Goal: Task Accomplishment & Management: Use online tool/utility

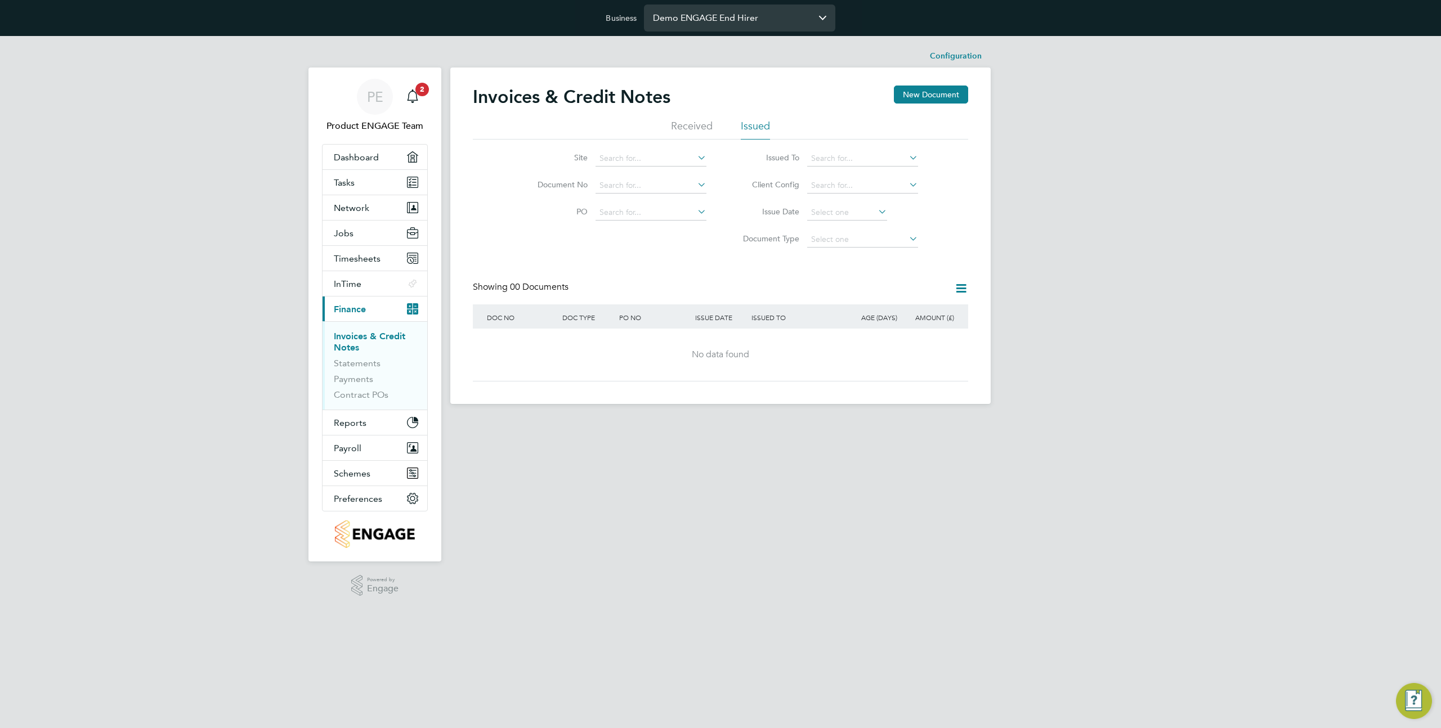
click at [744, 12] on input "Demo ENGAGE End Hirer" at bounding box center [739, 18] width 191 height 26
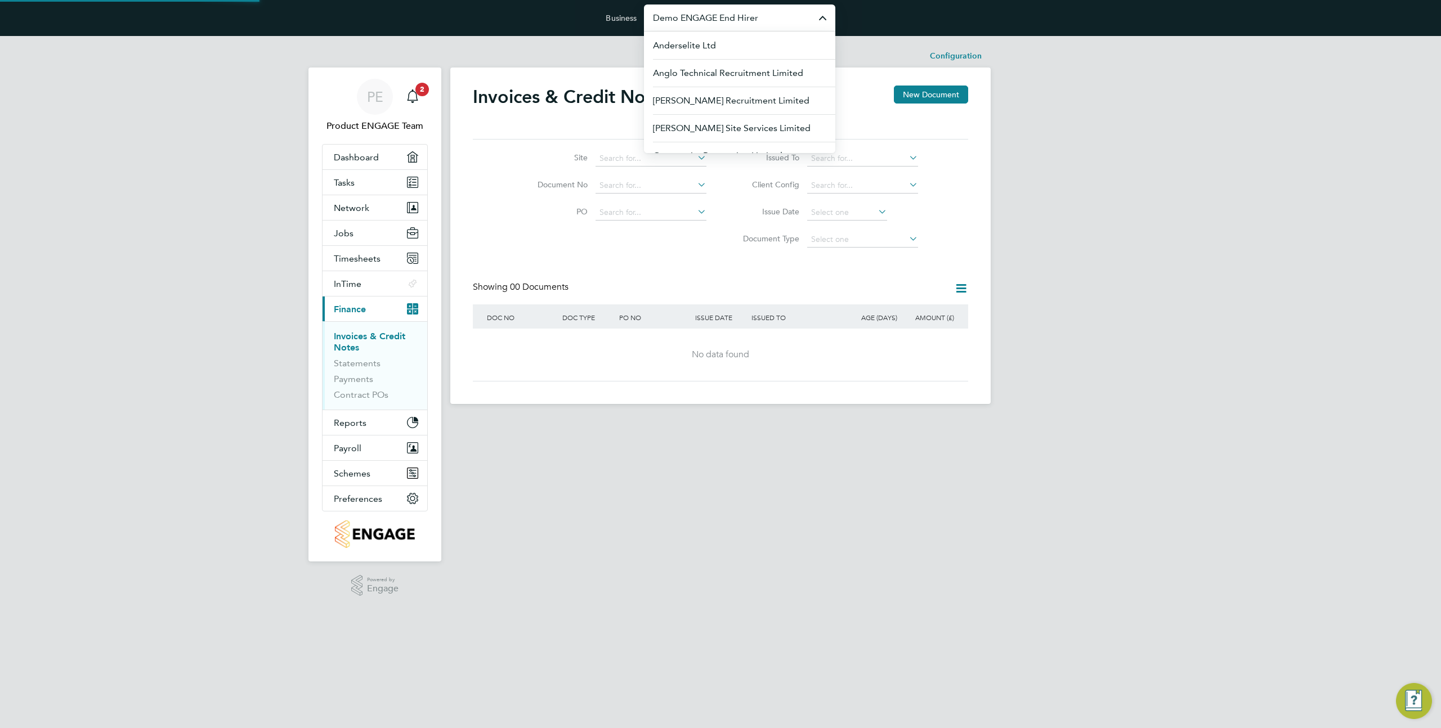
click at [744, 12] on input "Demo ENGAGE End Hirer" at bounding box center [739, 18] width 191 height 26
click at [362, 204] on span "Network" at bounding box center [351, 208] width 35 height 11
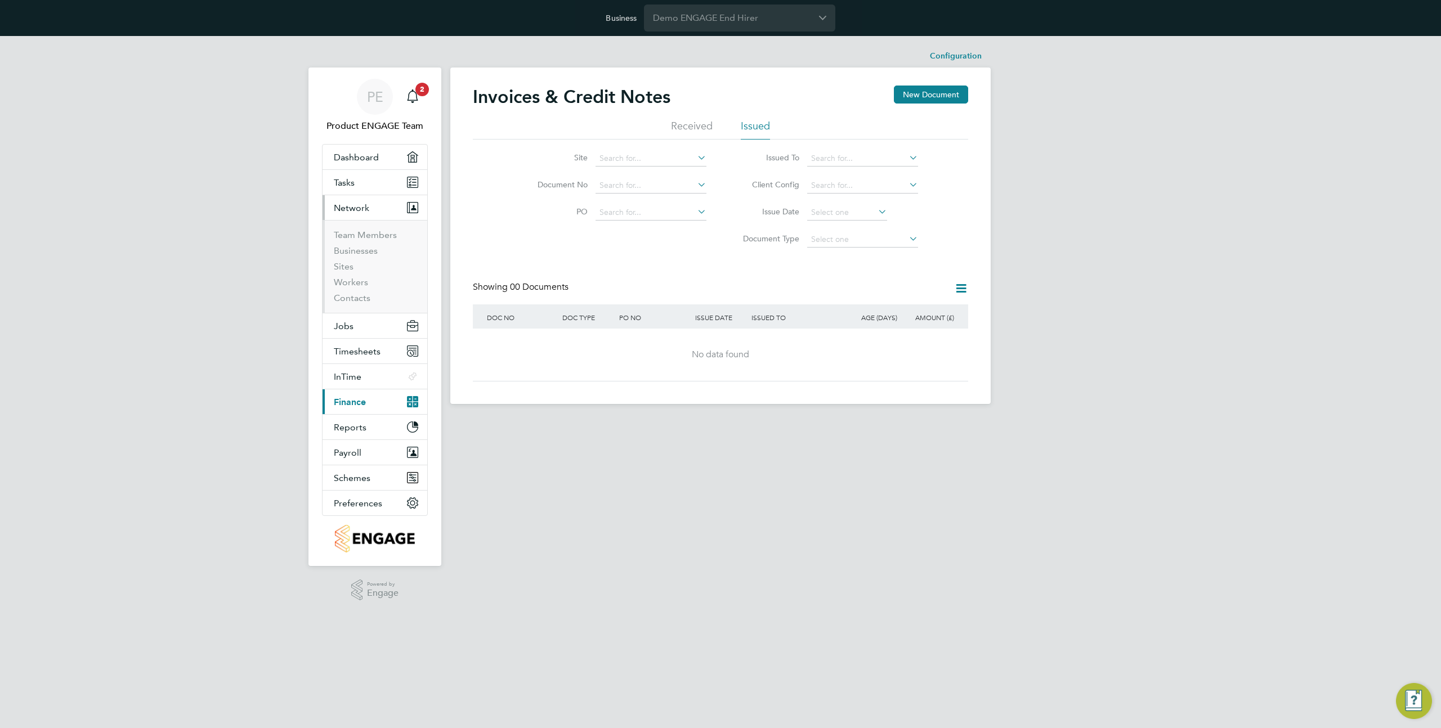
click at [339, 274] on li "Sites" at bounding box center [376, 269] width 84 height 16
click at [339, 266] on link "Sites" at bounding box center [344, 266] width 20 height 11
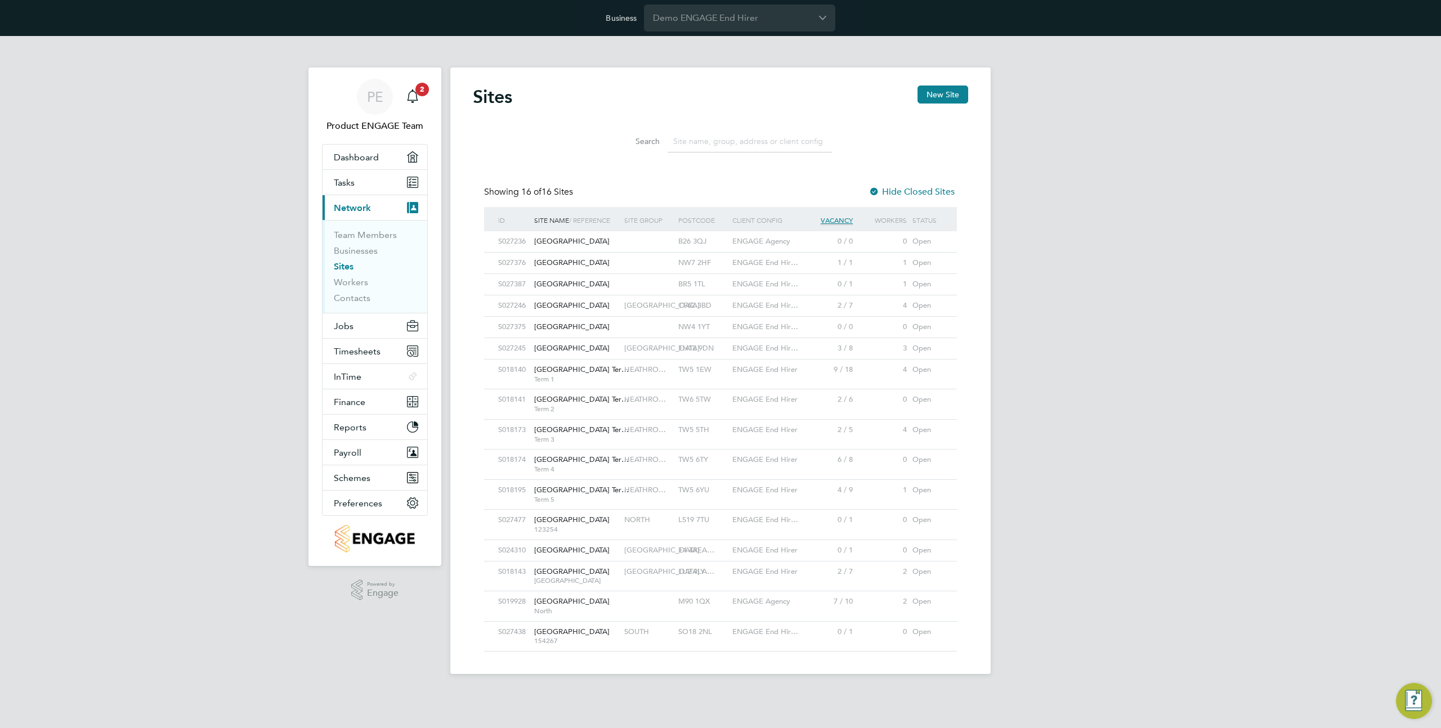
click at [741, 236] on div "ENGAGE Agency" at bounding box center [765, 241] width 72 height 21
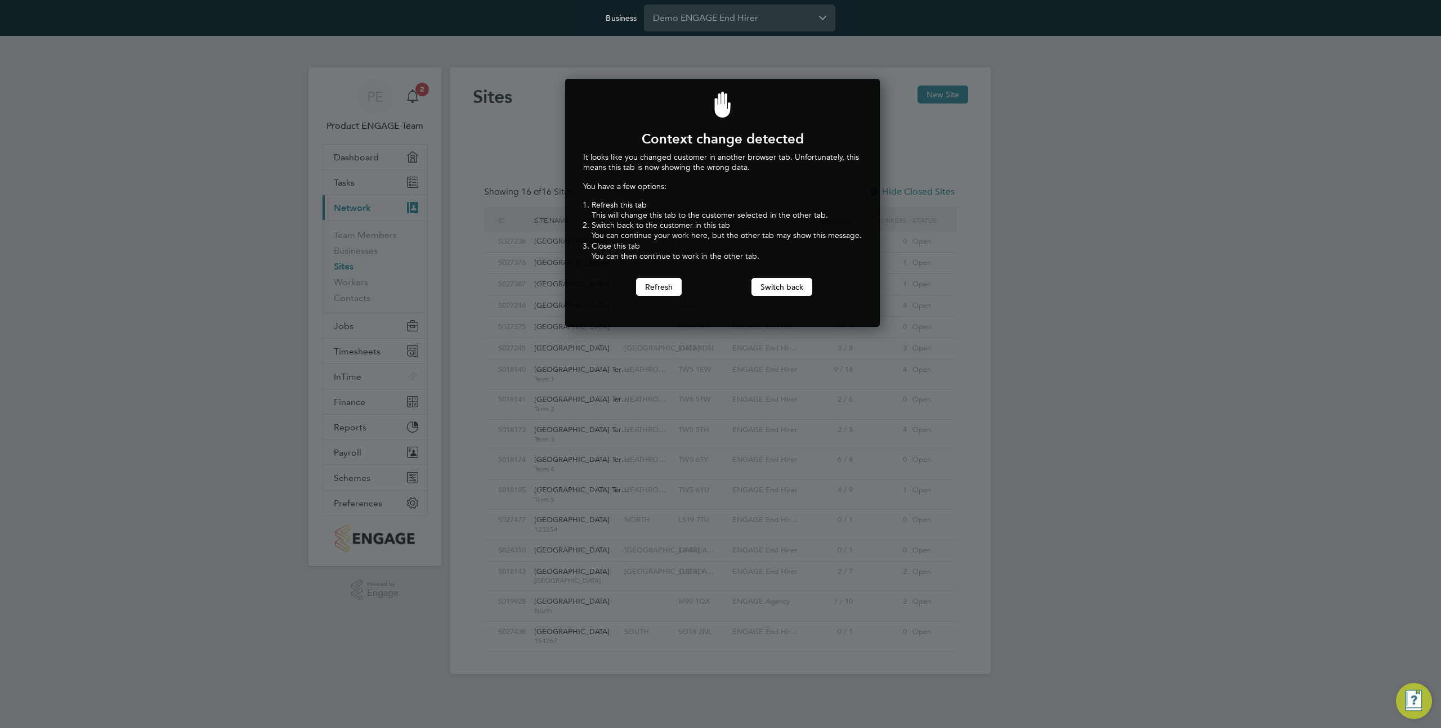
scroll to position [249, 311]
click at [652, 290] on button "Refresh" at bounding box center [659, 287] width 46 height 18
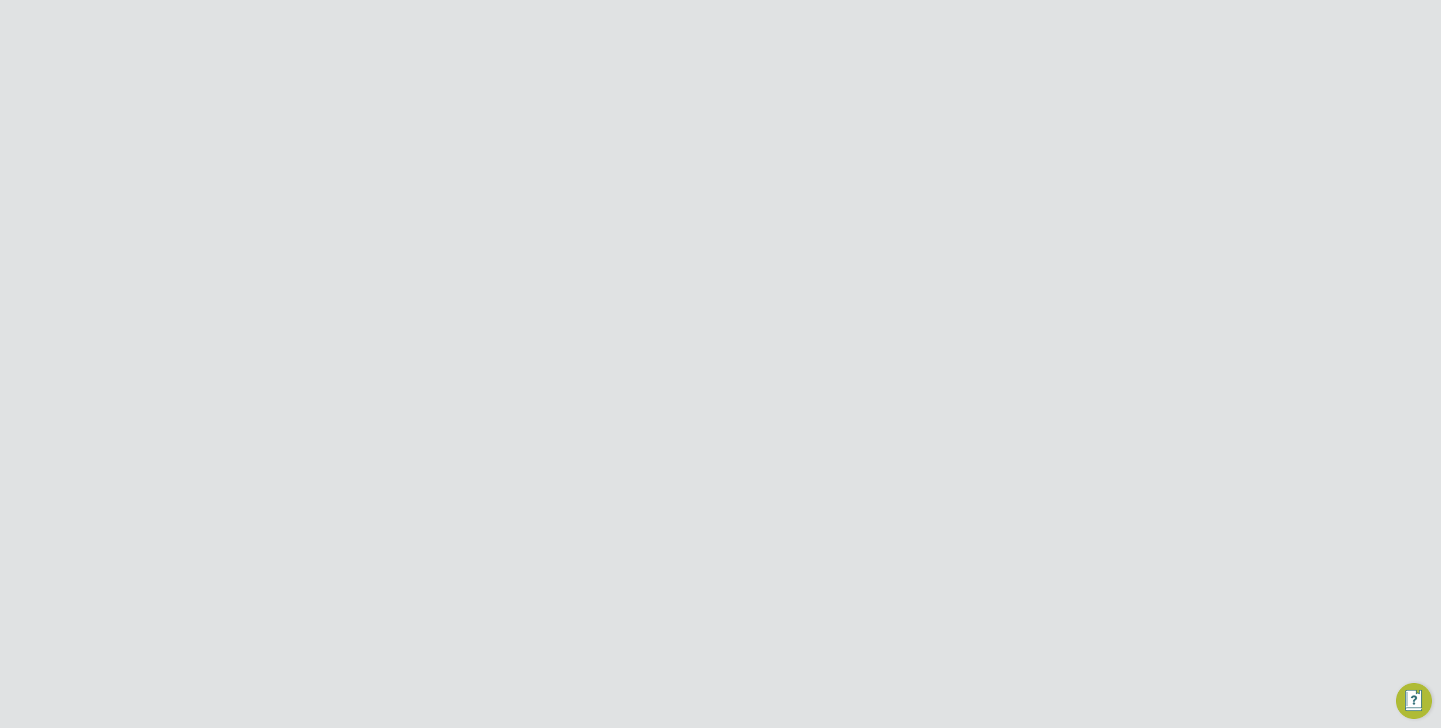
click at [1020, 162] on div "PE Product ENGAGE Team Notifications 2 Applications: Dashboard Tasks Current pa…" at bounding box center [720, 476] width 1441 height 880
click at [967, 99] on icon at bounding box center [961, 93] width 14 height 14
click at [1046, 169] on div "PE Product ENGAGE Team Notifications 2 Applications: Dashboard Tasks Current pa…" at bounding box center [720, 476] width 1441 height 880
click at [954, 89] on icon at bounding box center [961, 93] width 14 height 14
click at [673, 10] on input "Demo ENGAGE End Hirer" at bounding box center [739, 18] width 191 height 26
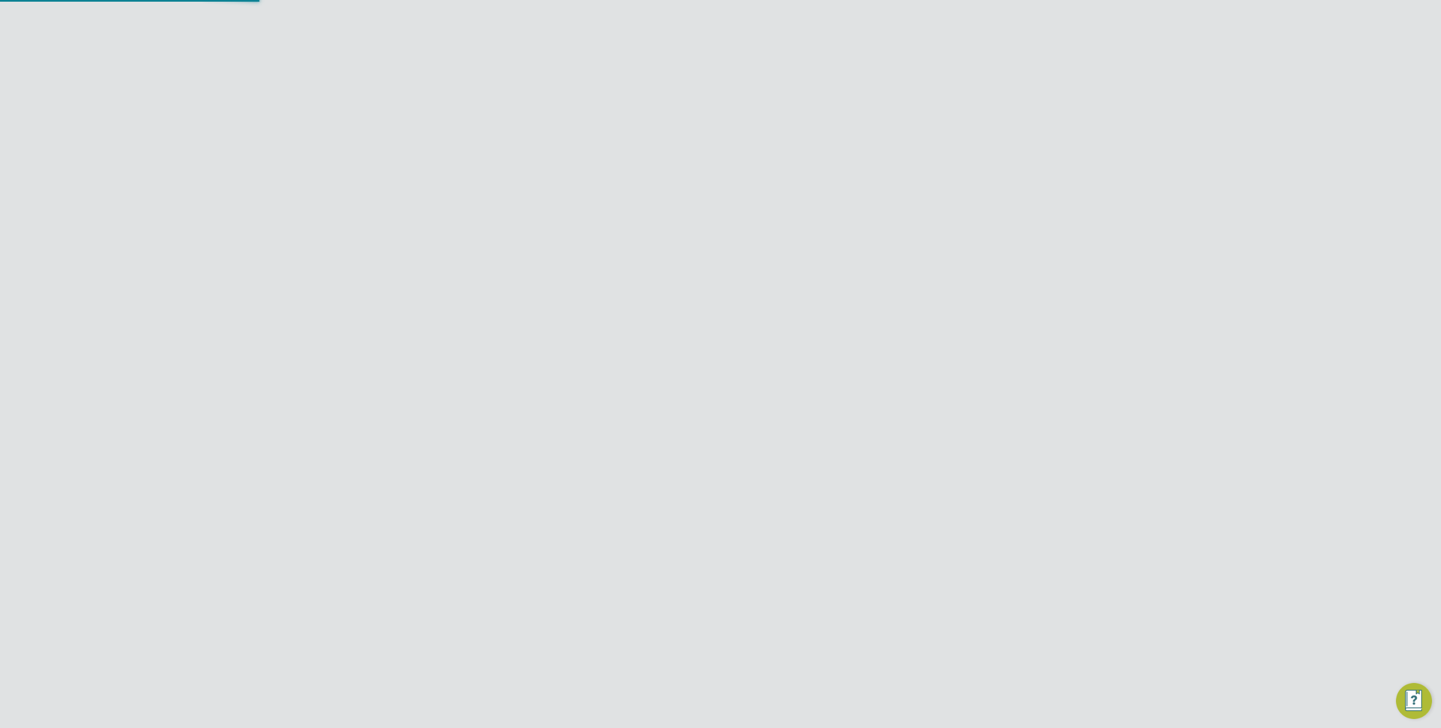
click at [673, 10] on input "Demo ENGAGE End Hirer" at bounding box center [739, 18] width 191 height 26
click at [729, 100] on span "[PERSON_NAME] Construction & Infrastructure Ltd" at bounding box center [739, 105] width 173 height 27
type input "[PERSON_NAME] Construction & Infrastructure Ltd"
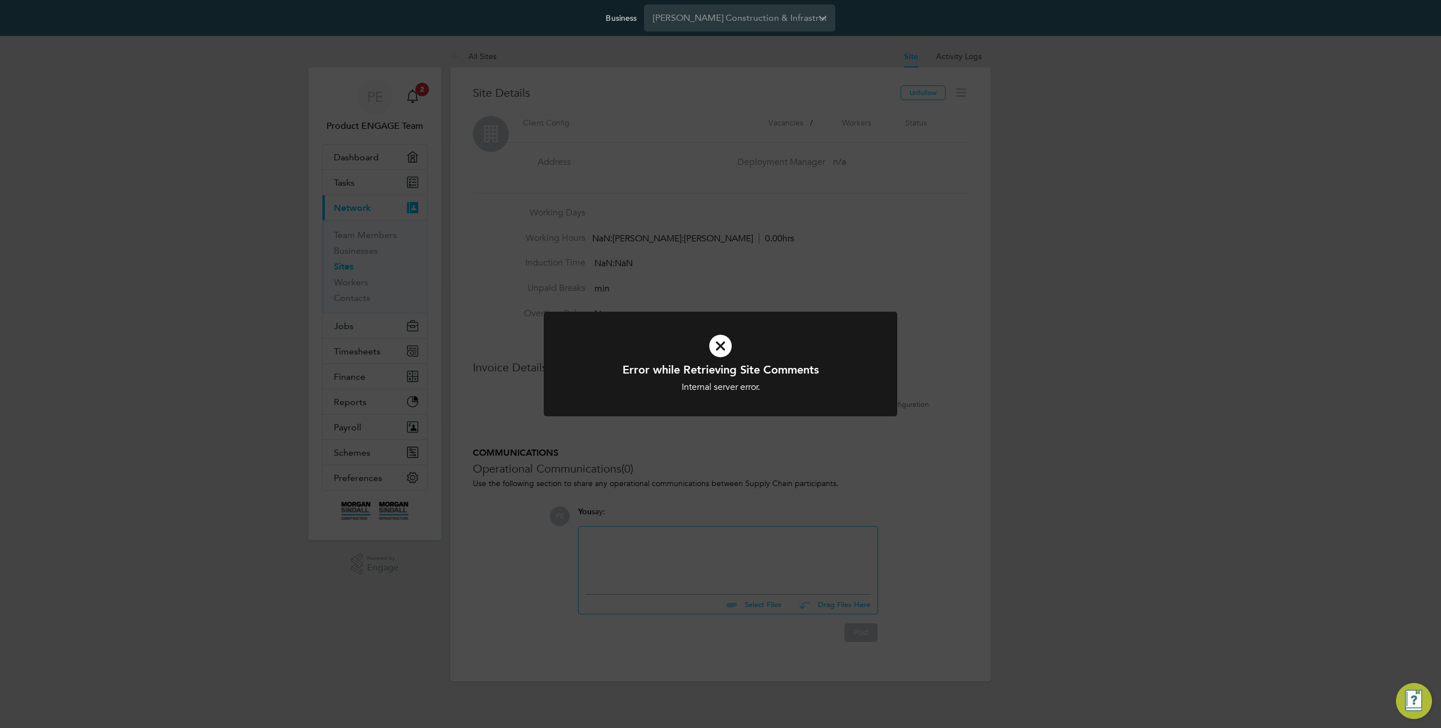
click at [951, 147] on div "Error while Retrieving Site Comments Internal server error. Cancel Okay" at bounding box center [720, 364] width 1441 height 728
click at [611, 165] on div "Error while Retrieving Site The site has not been found or is not accessible. C…" at bounding box center [720, 364] width 1441 height 728
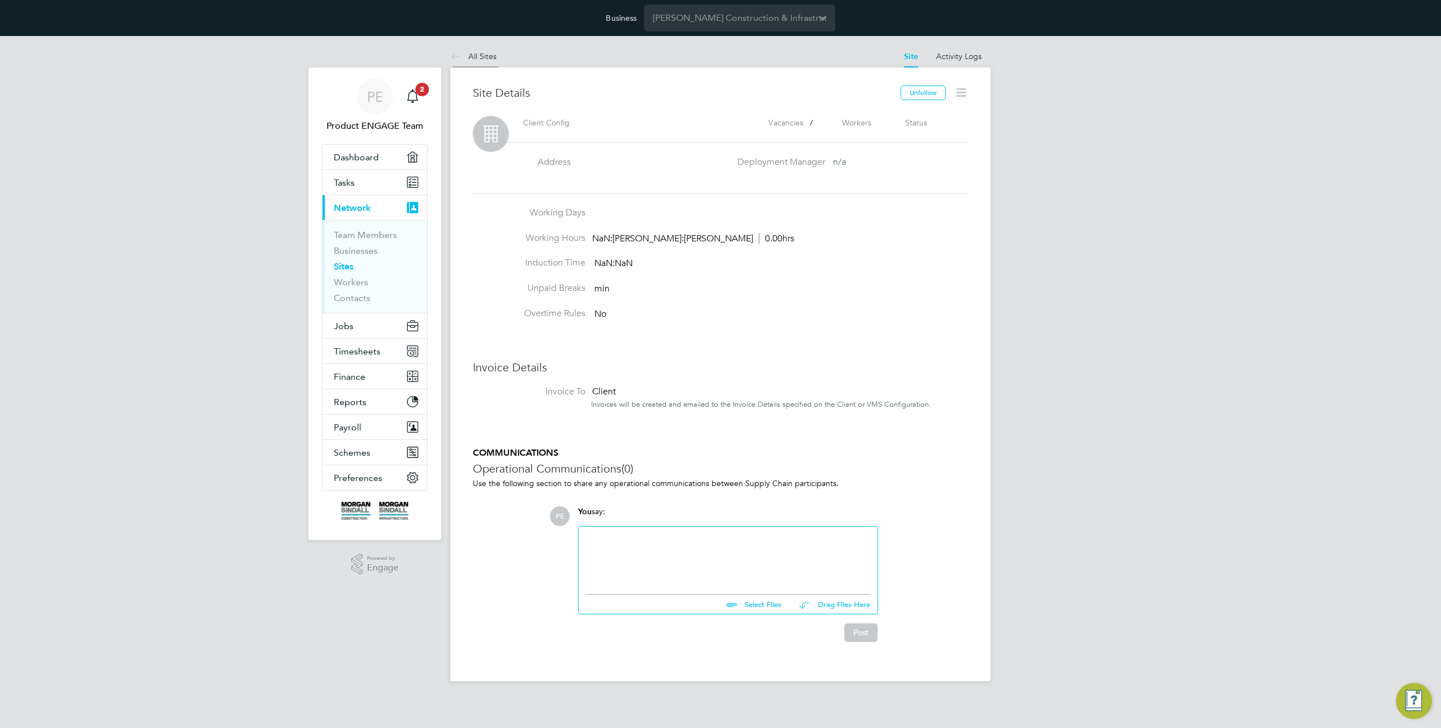
click at [464, 61] on link "All Sites" at bounding box center [473, 56] width 46 height 10
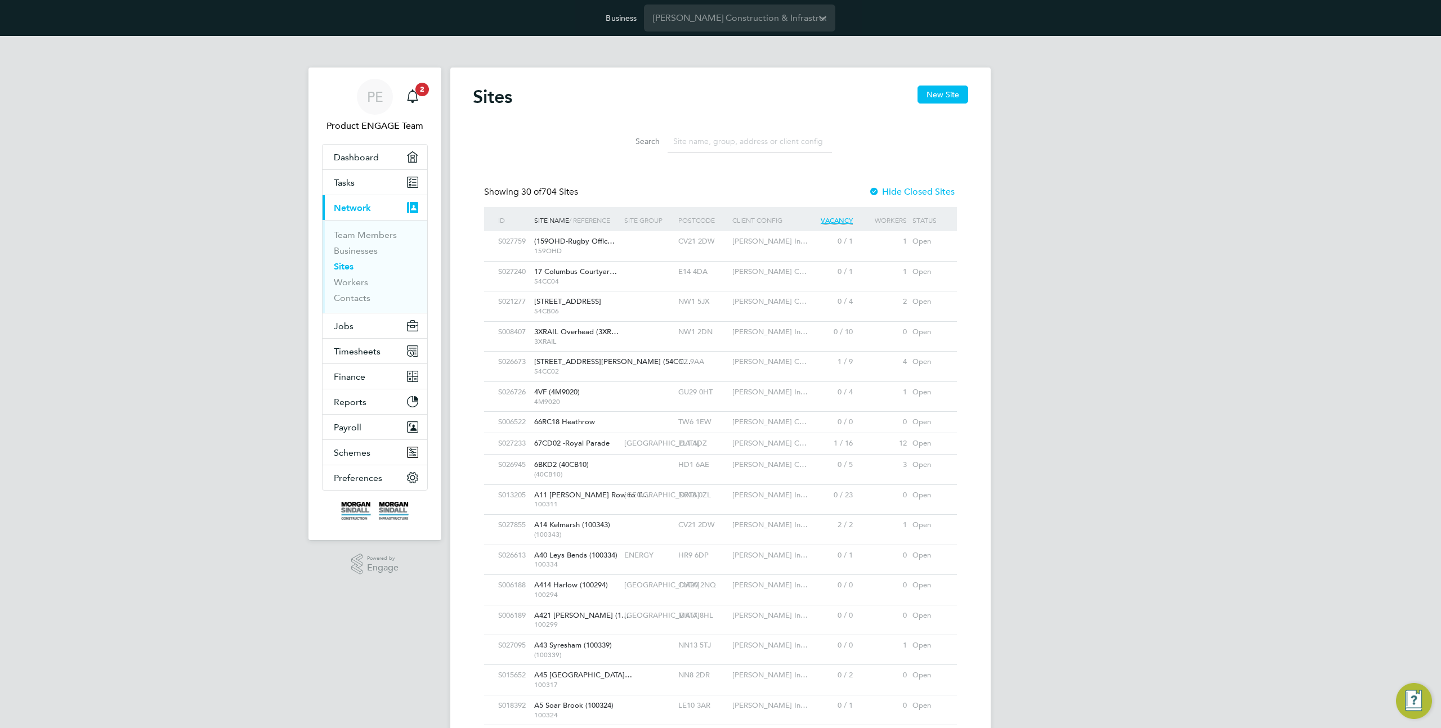
click at [345, 268] on link "Sites" at bounding box center [344, 266] width 20 height 11
click at [777, 245] on span "Morgan Sindall In…" at bounding box center [769, 241] width 75 height 10
click at [899, 252] on div "S027759 (159OHD-Rugby Offic… 159OHD CV21 2DW Morgan Sindall In… 0 / 1 1 Open" at bounding box center [720, 245] width 473 height 29
click at [870, 250] on div "1" at bounding box center [883, 241] width 54 height 21
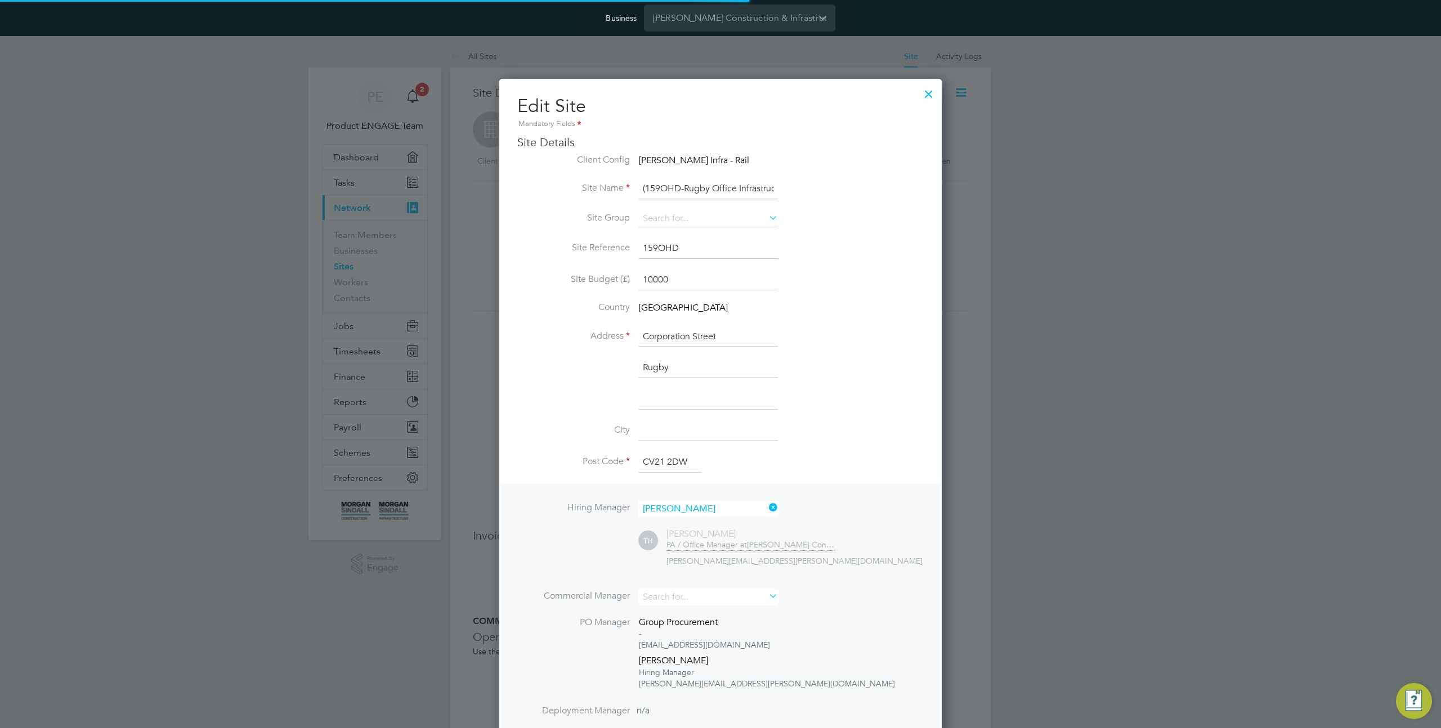
scroll to position [1047, 443]
click at [928, 96] on div at bounding box center [929, 91] width 20 height 20
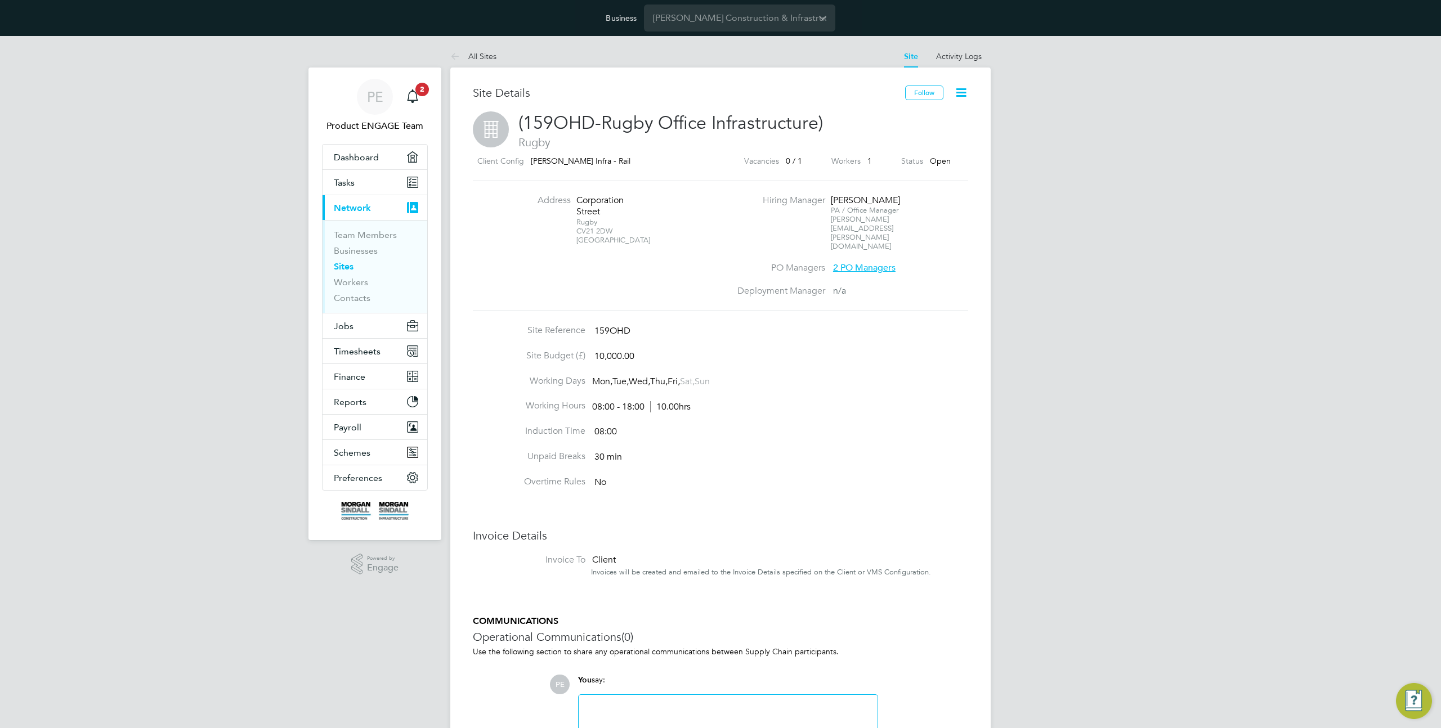
click at [965, 93] on icon at bounding box center [961, 93] width 14 height 14
click at [920, 135] on li "Edit Site e" at bounding box center [934, 135] width 64 height 16
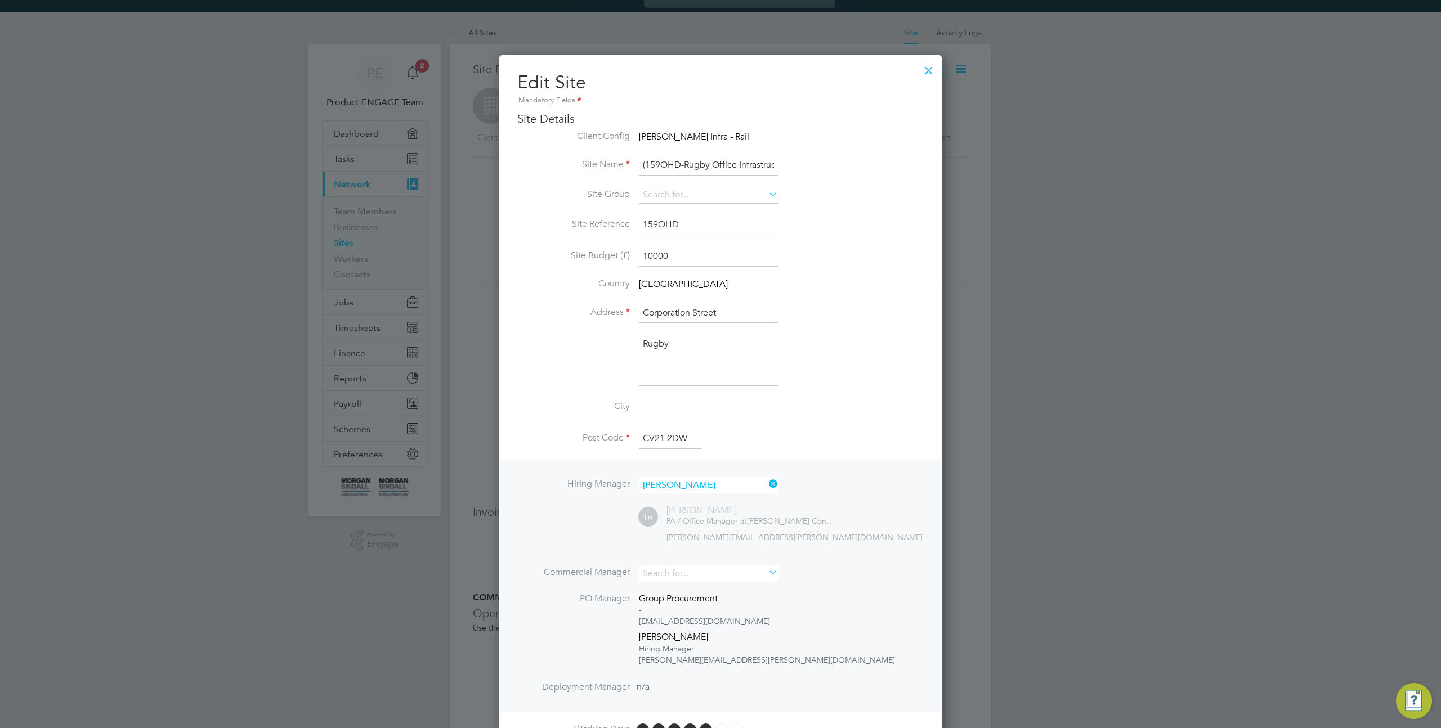
scroll to position [0, 0]
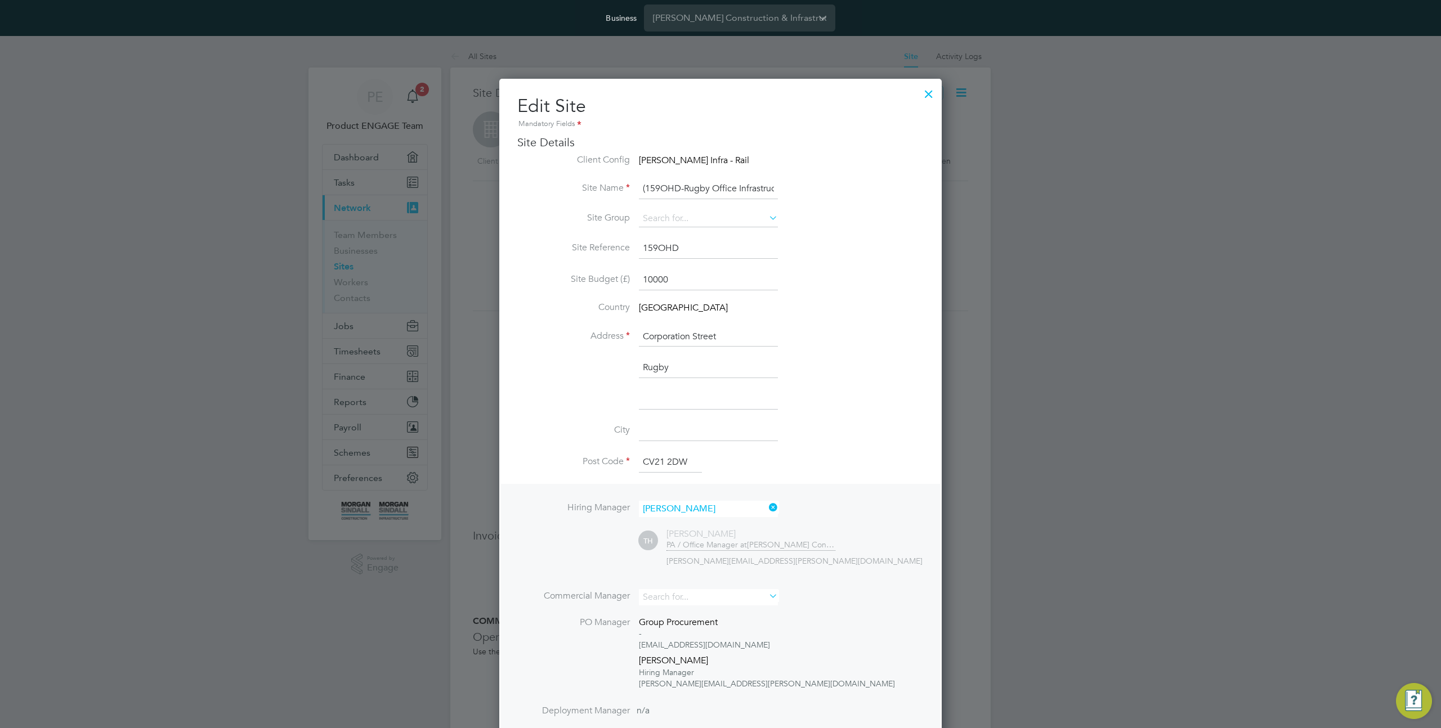
click at [1093, 250] on div at bounding box center [720, 364] width 1441 height 728
click at [923, 99] on div at bounding box center [929, 91] width 20 height 20
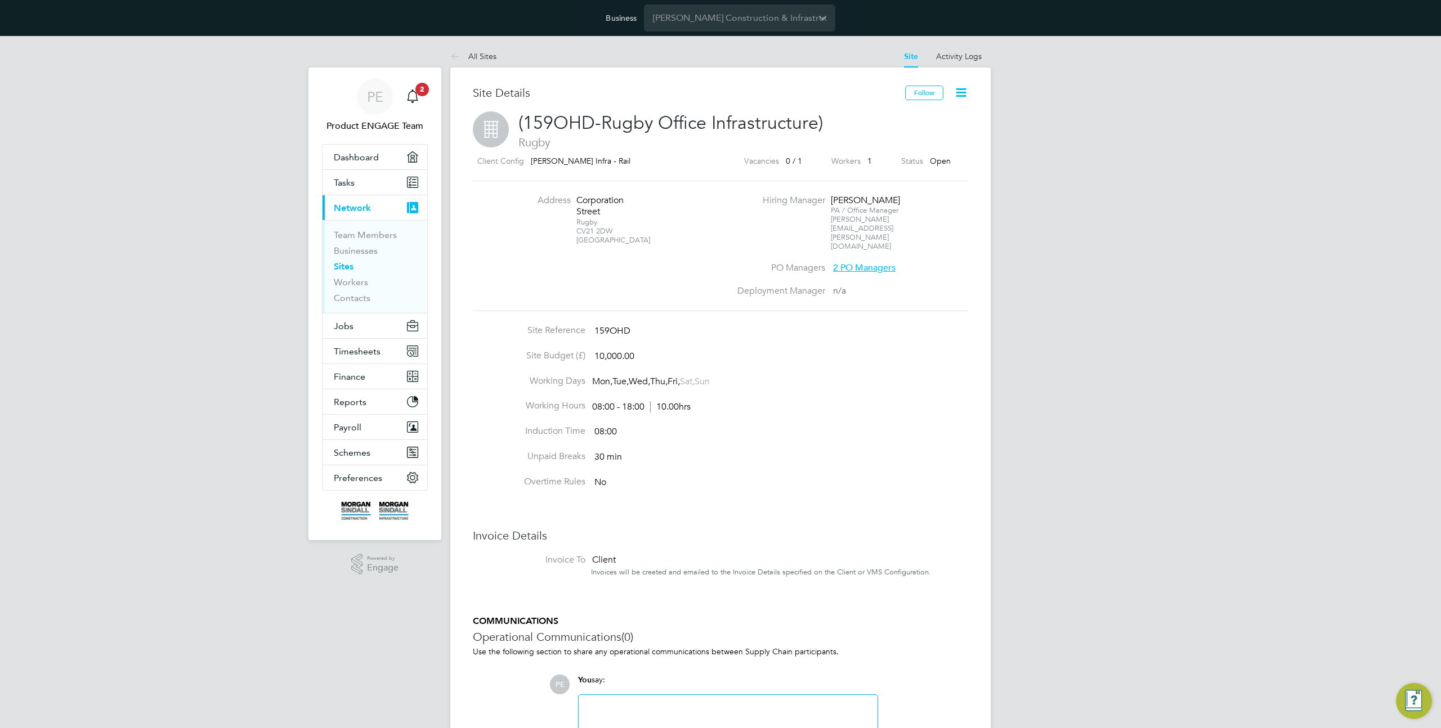
click at [961, 94] on icon at bounding box center [961, 93] width 14 height 14
click at [929, 135] on li "Edit Site e" at bounding box center [934, 135] width 64 height 16
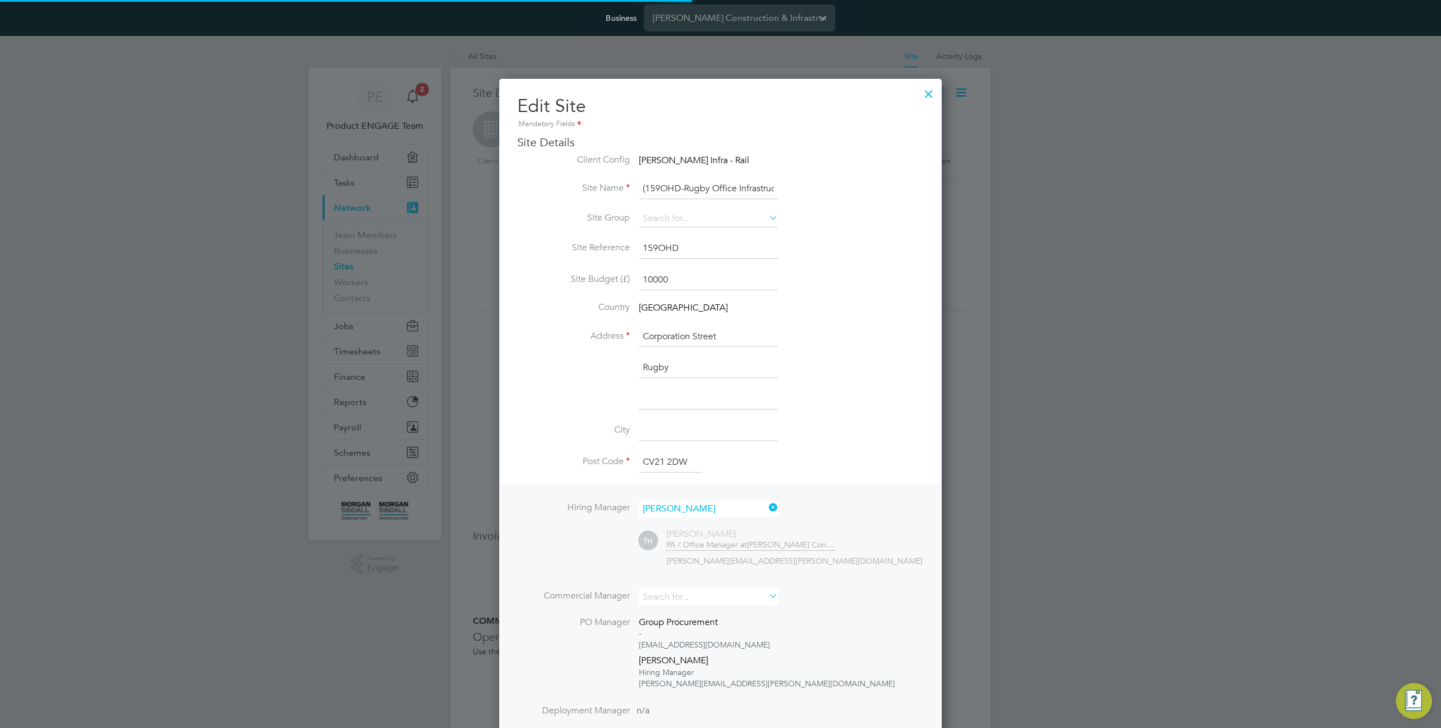
scroll to position [25, 407]
click at [929, 96] on div at bounding box center [929, 91] width 20 height 20
click at [932, 93] on div at bounding box center [929, 91] width 20 height 20
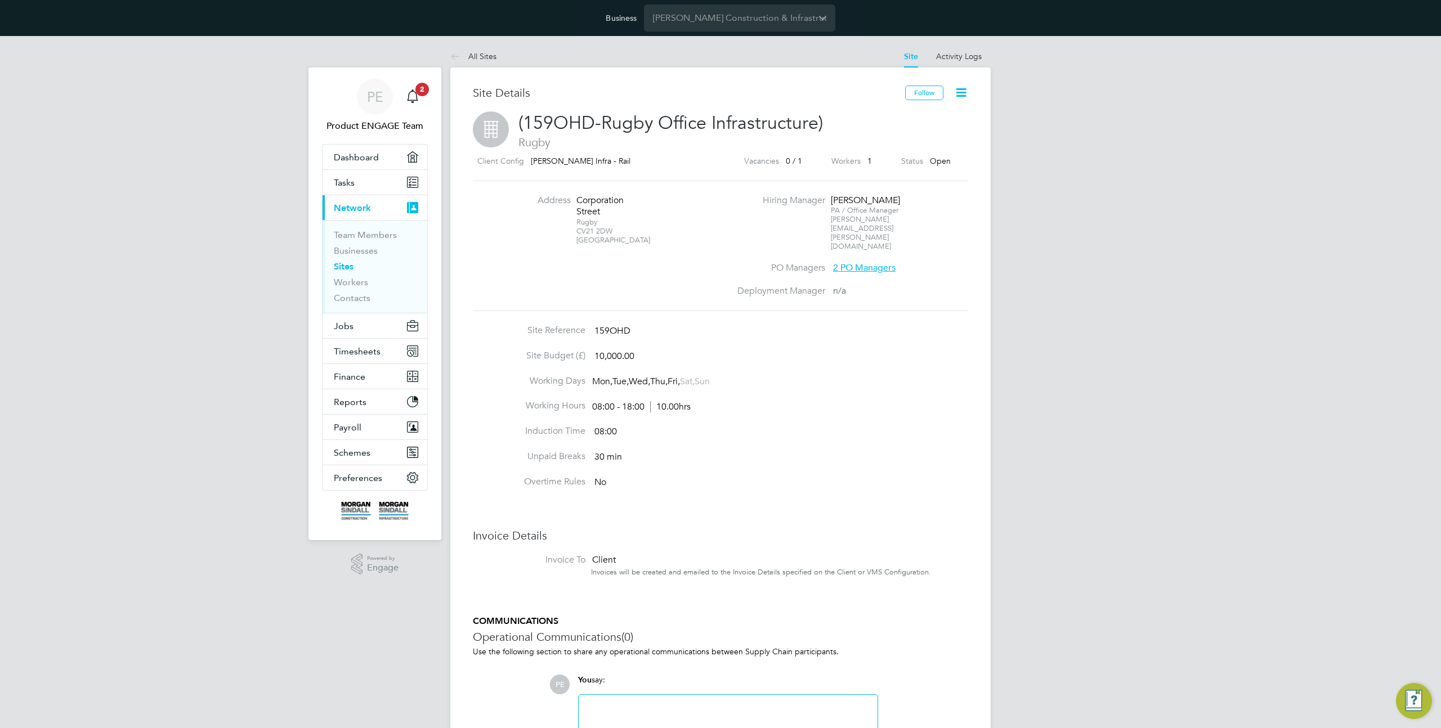
click at [965, 91] on icon at bounding box center [961, 93] width 14 height 14
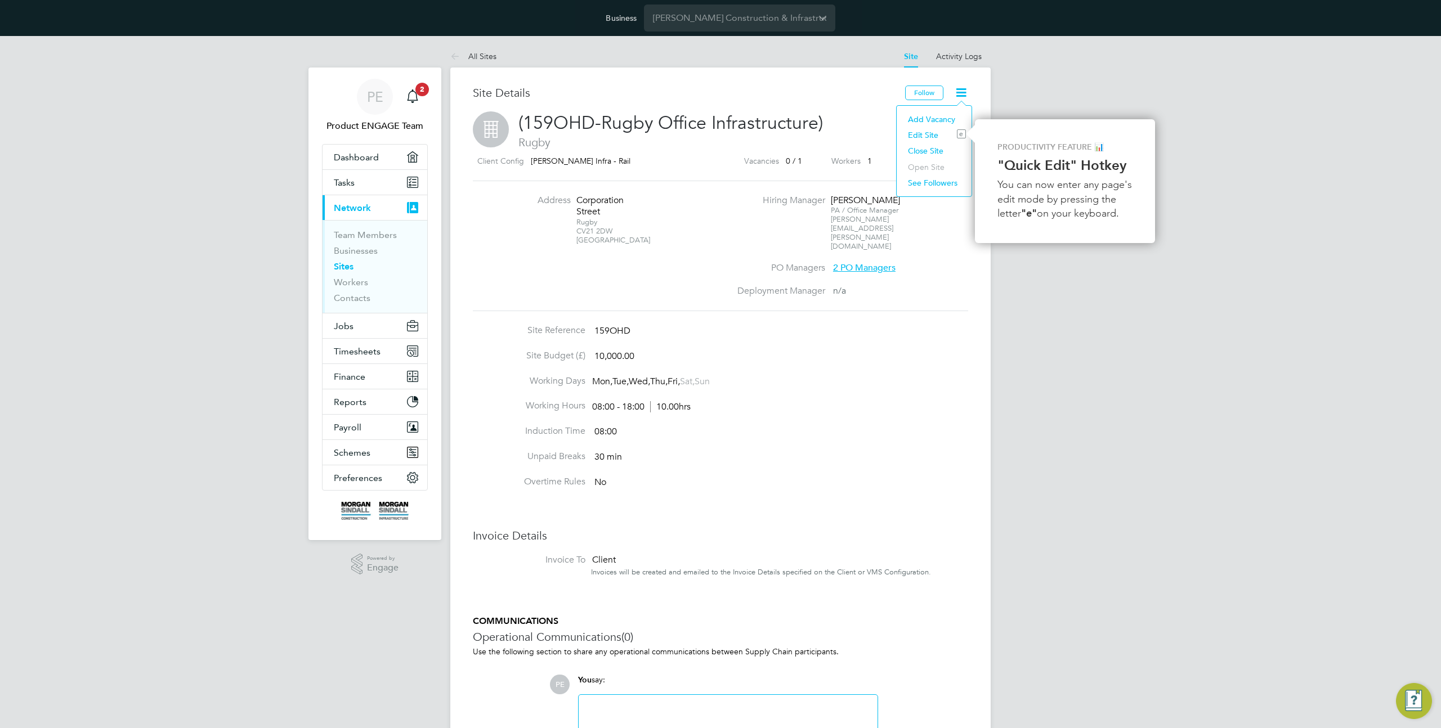
click at [1006, 352] on div "PE Product ENGAGE Team Notifications 2 Applications: Dashboard Tasks Current pa…" at bounding box center [720, 451] width 1441 height 831
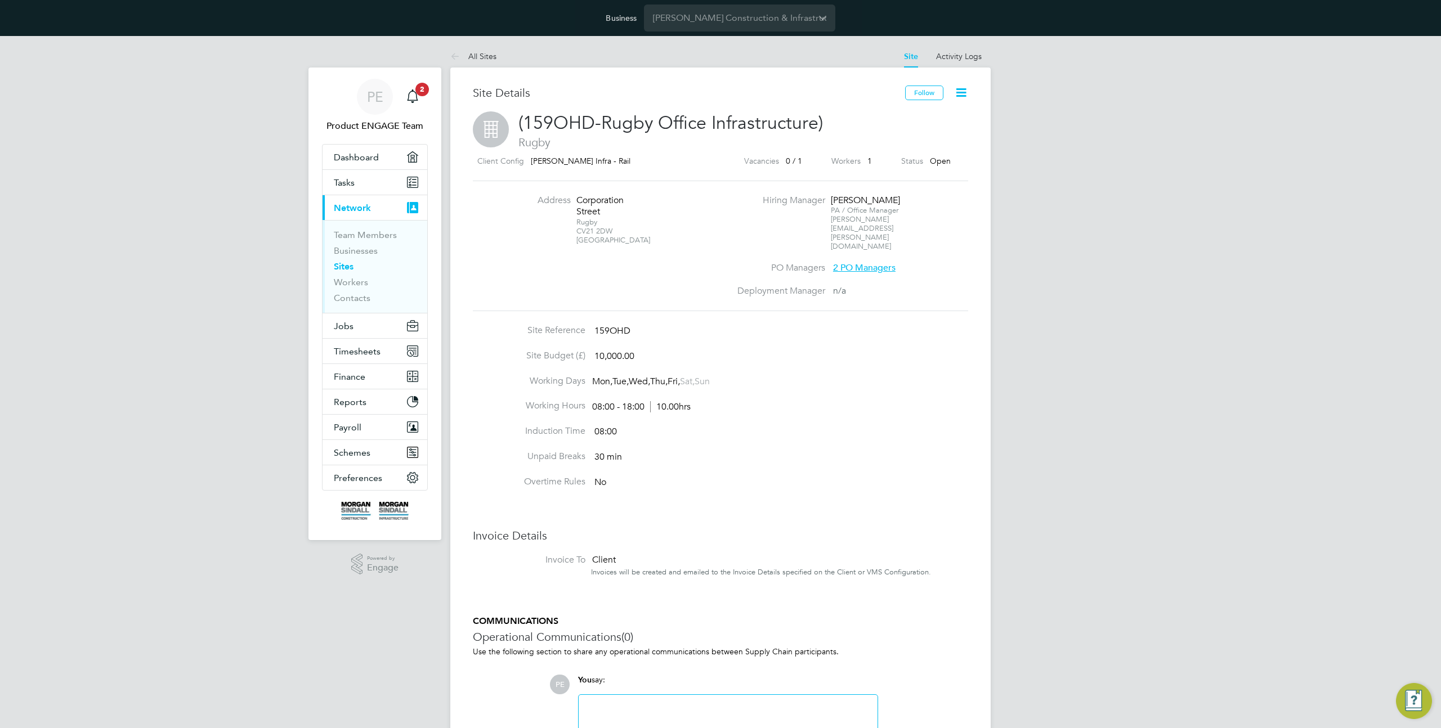
click at [964, 96] on icon at bounding box center [961, 93] width 14 height 14
click at [933, 133] on li "Edit Site e" at bounding box center [934, 135] width 64 height 16
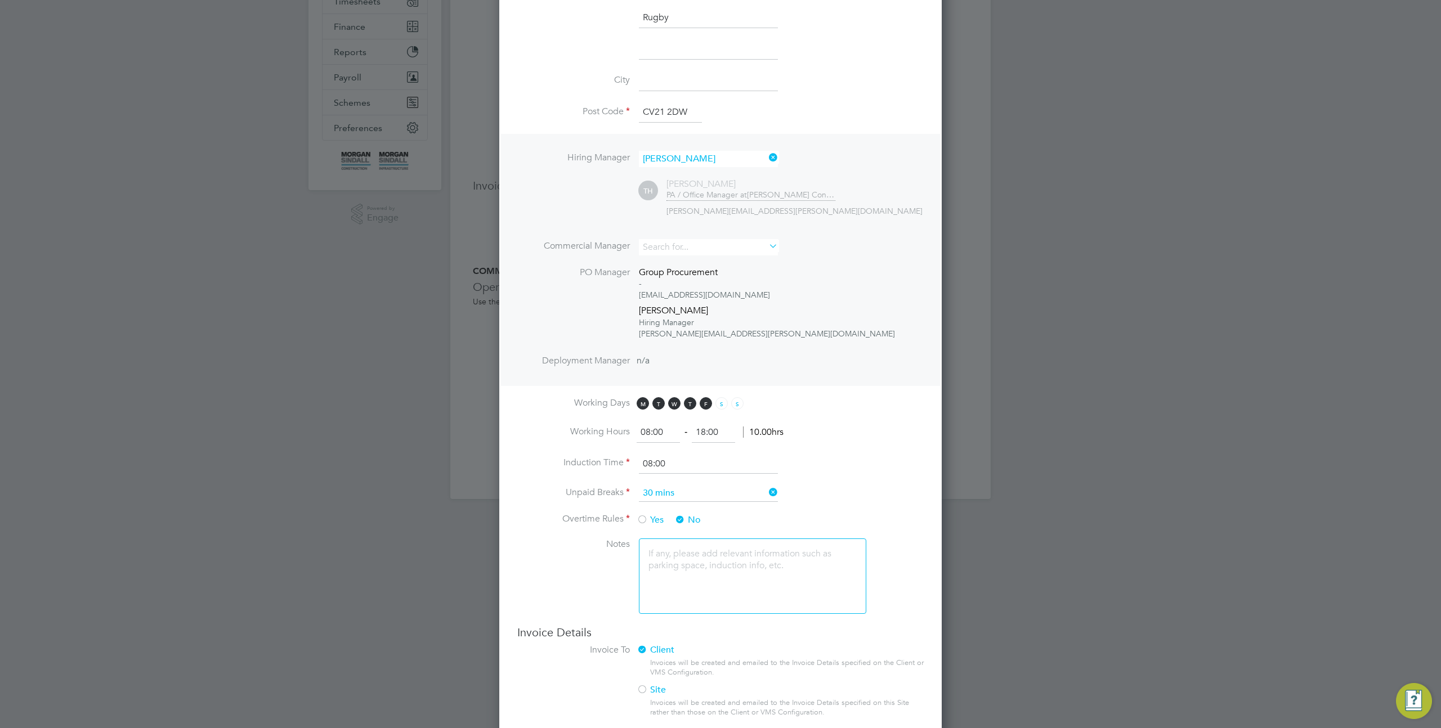
scroll to position [397, 0]
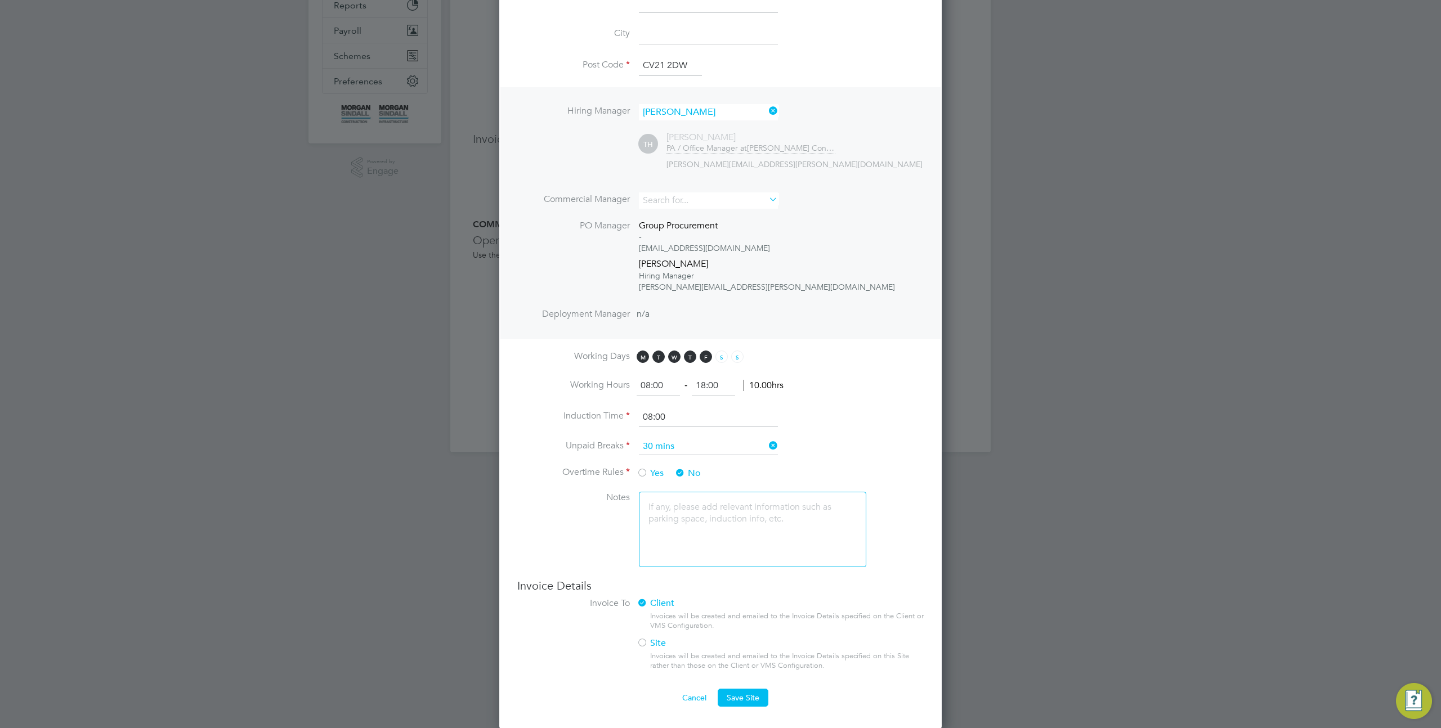
click at [1118, 517] on div at bounding box center [720, 364] width 1441 height 728
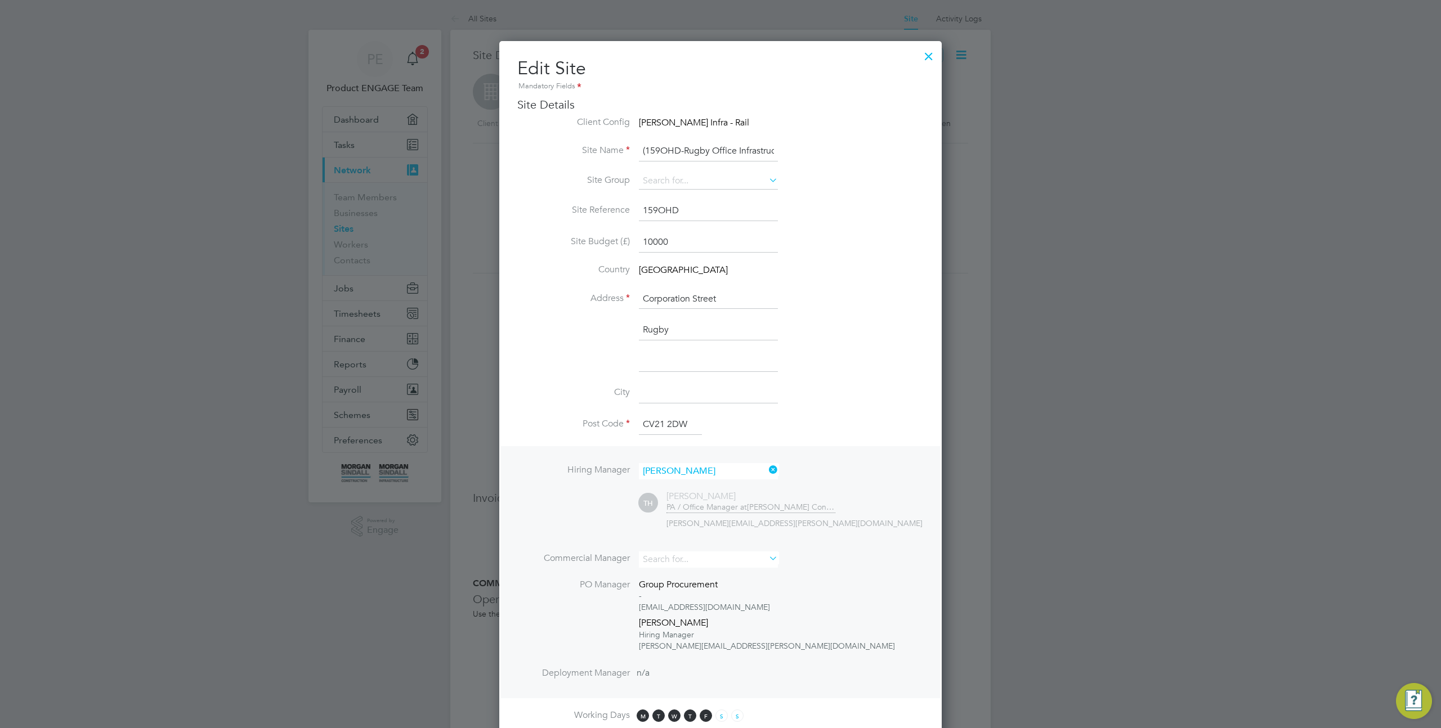
scroll to position [0, 0]
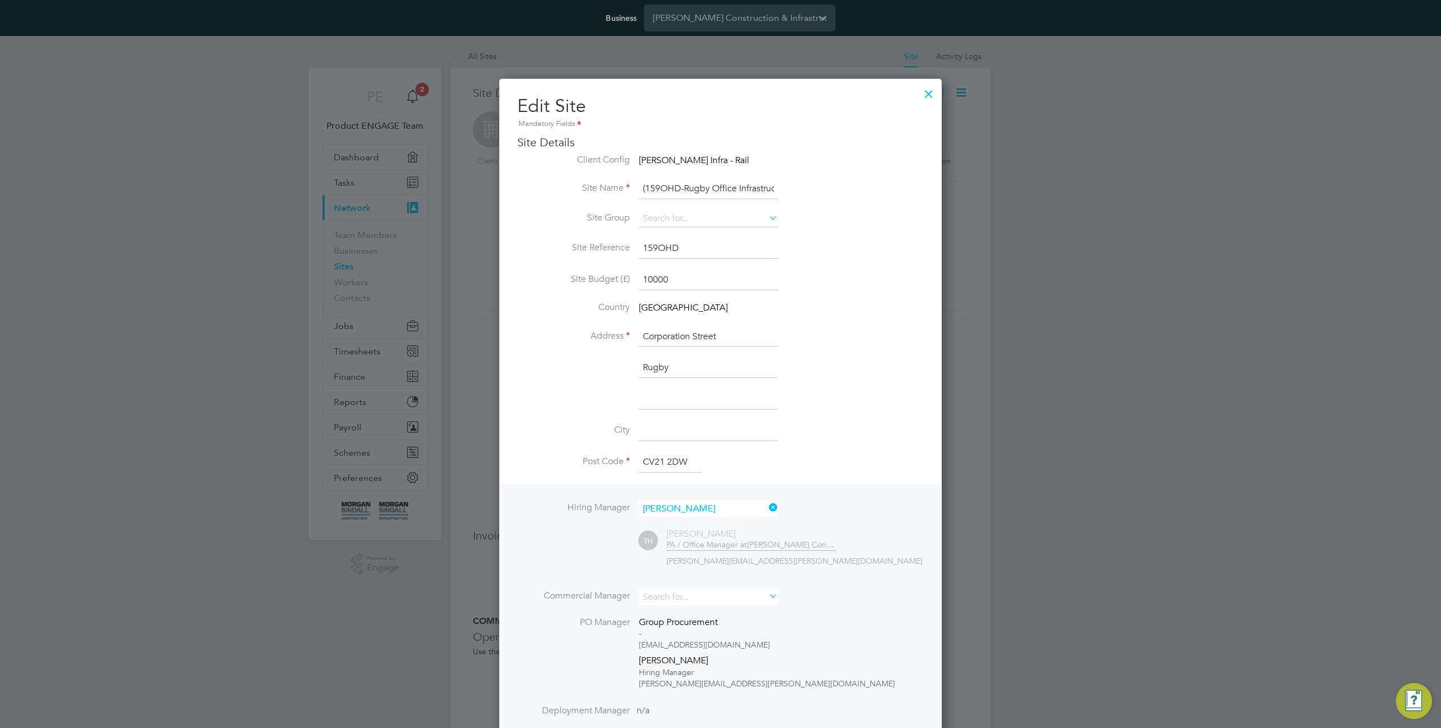
click at [1151, 239] on div at bounding box center [720, 364] width 1441 height 728
click at [664, 251] on input "159OHD" at bounding box center [708, 249] width 139 height 20
click at [656, 278] on input "10000" at bounding box center [708, 280] width 139 height 20
click at [929, 93] on div at bounding box center [929, 91] width 20 height 20
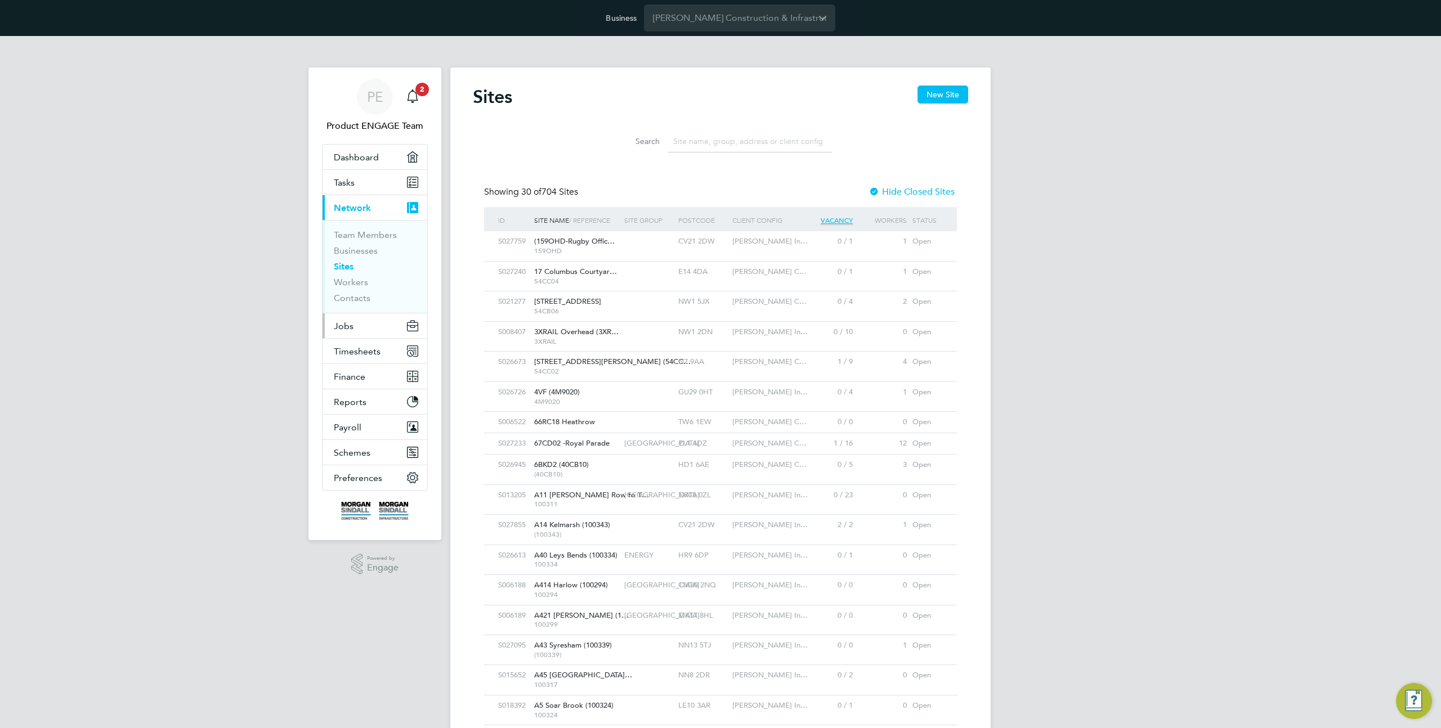
click at [374, 321] on button "Jobs" at bounding box center [375, 326] width 105 height 25
click at [364, 290] on link "Placements" at bounding box center [357, 291] width 47 height 11
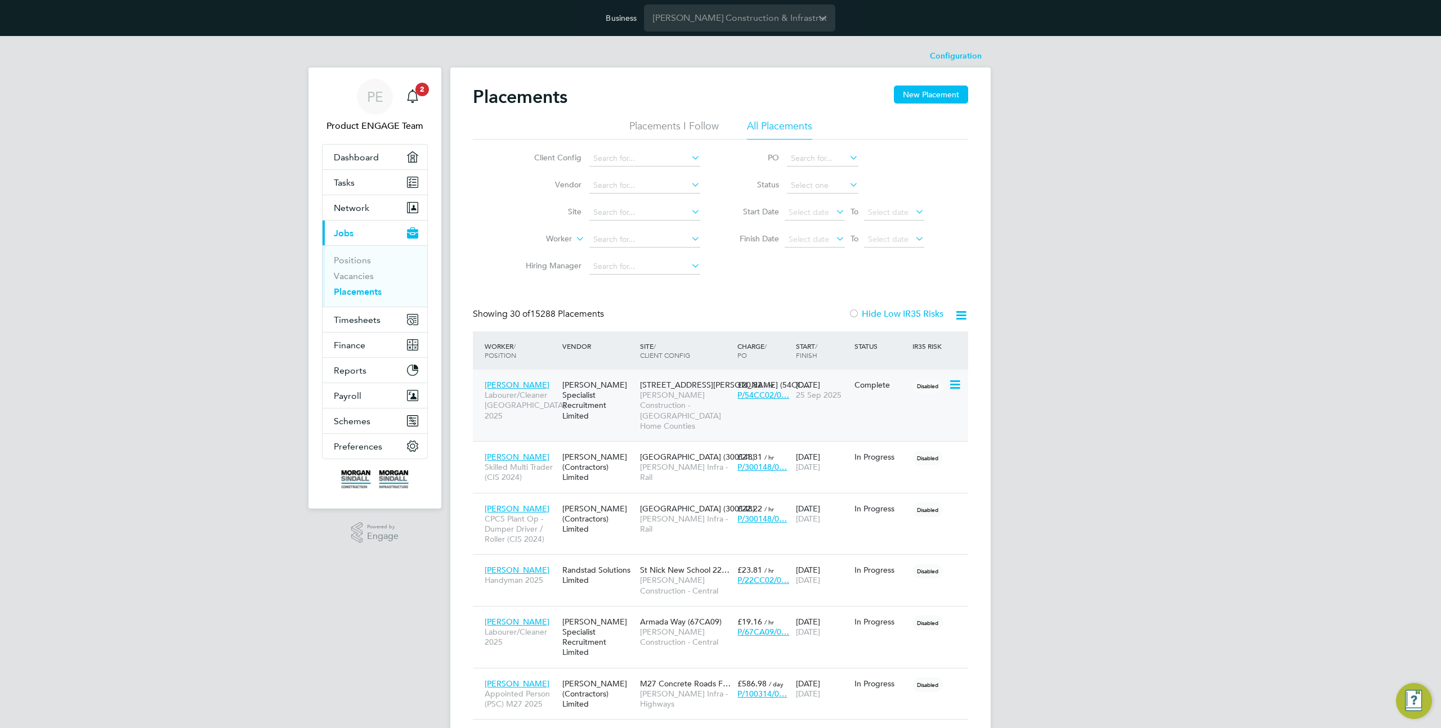
click at [694, 400] on span "Morgan Sindall Construction - London Home Counties" at bounding box center [686, 410] width 92 height 41
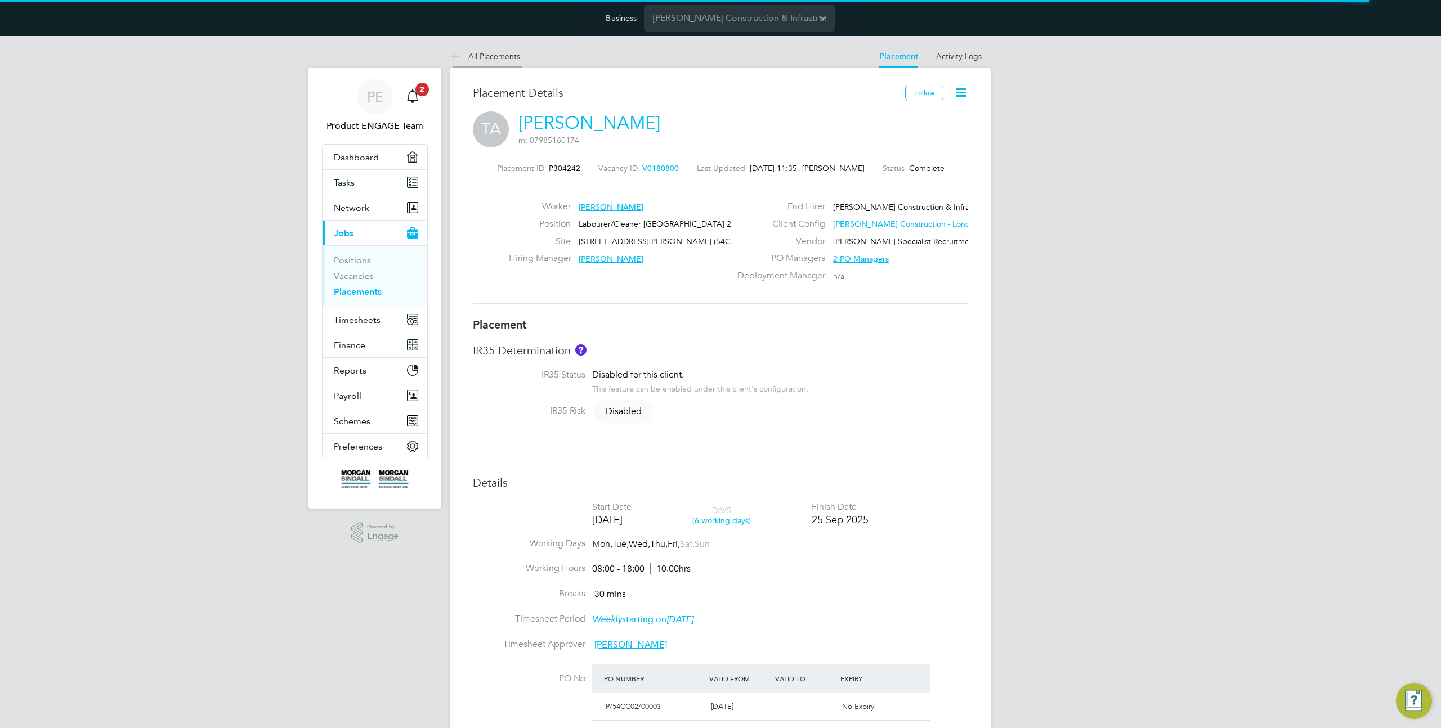
click at [493, 60] on link "All Placements" at bounding box center [485, 56] width 70 height 10
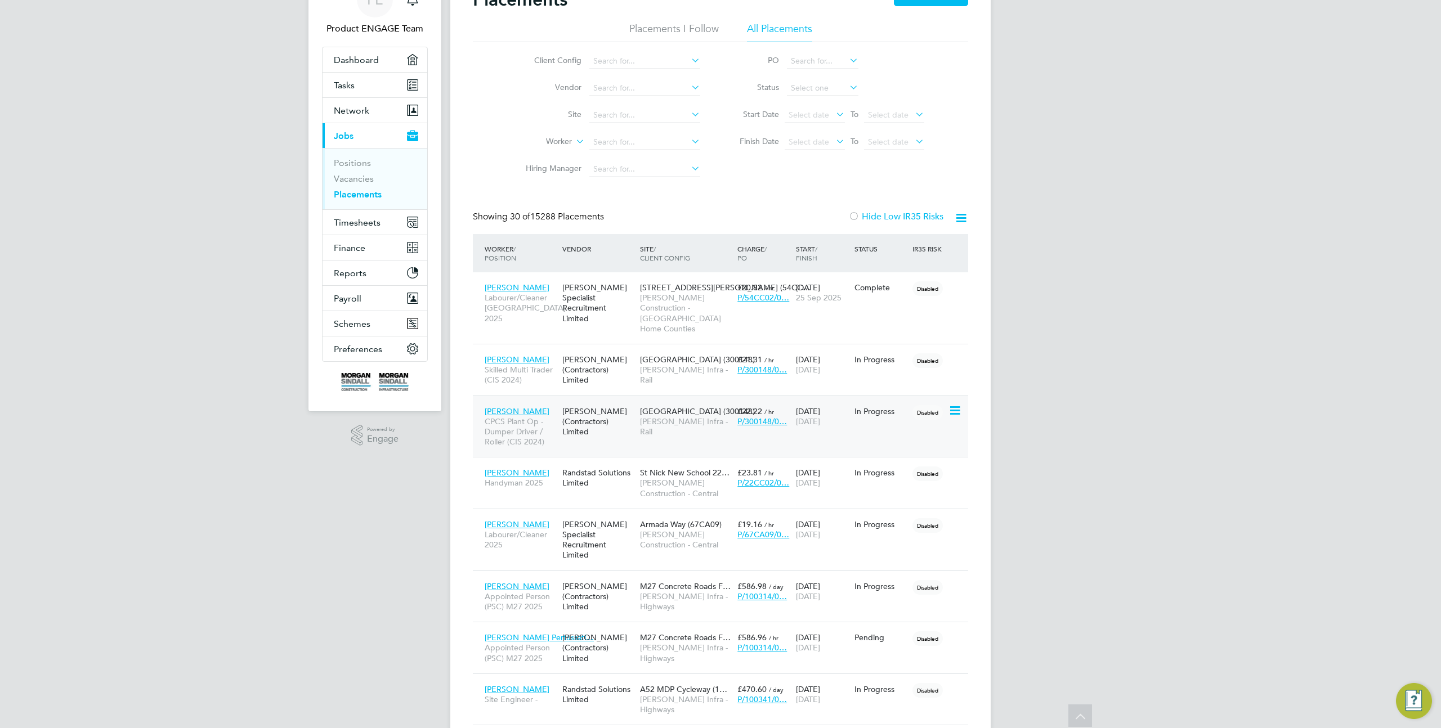
click at [666, 420] on div "Beckton Depot (300148) Morgan Sindall Infra - Rail" at bounding box center [685, 422] width 97 height 42
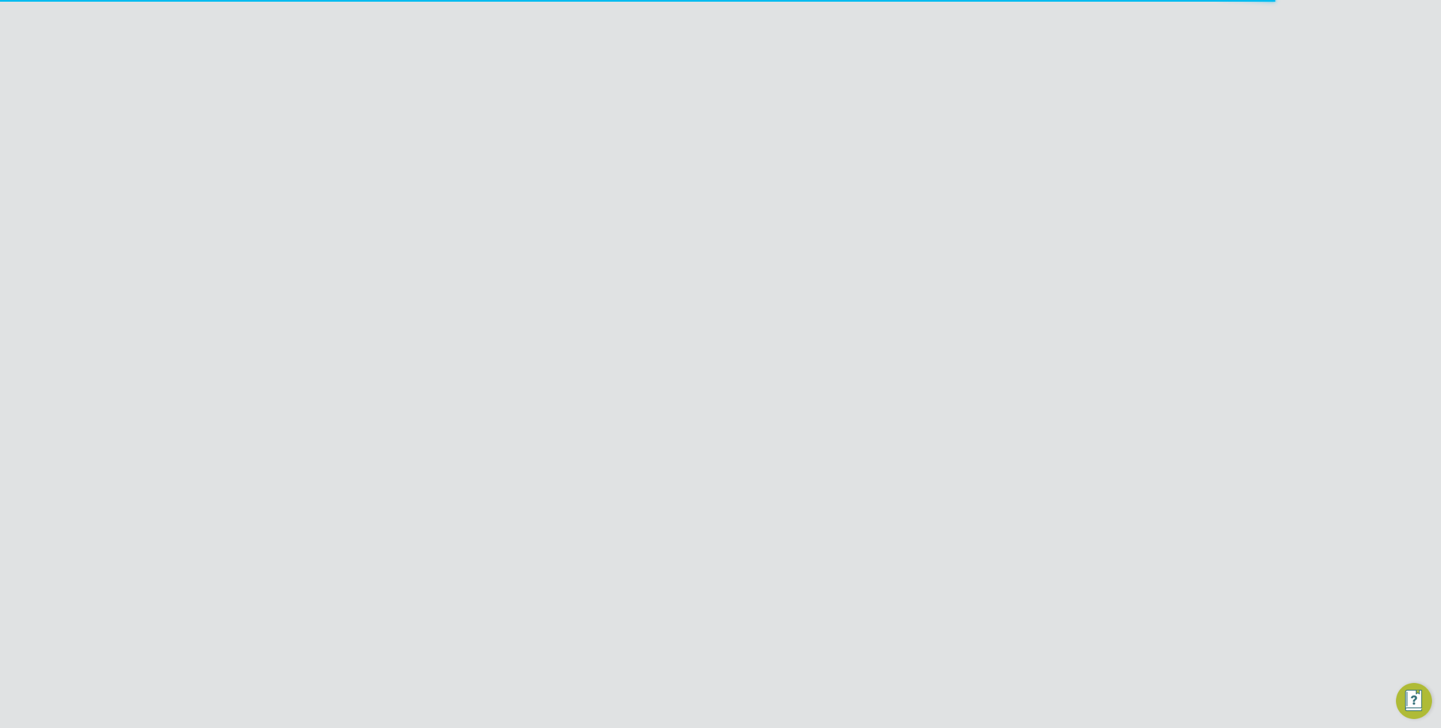
click at [959, 86] on icon at bounding box center [961, 93] width 14 height 14
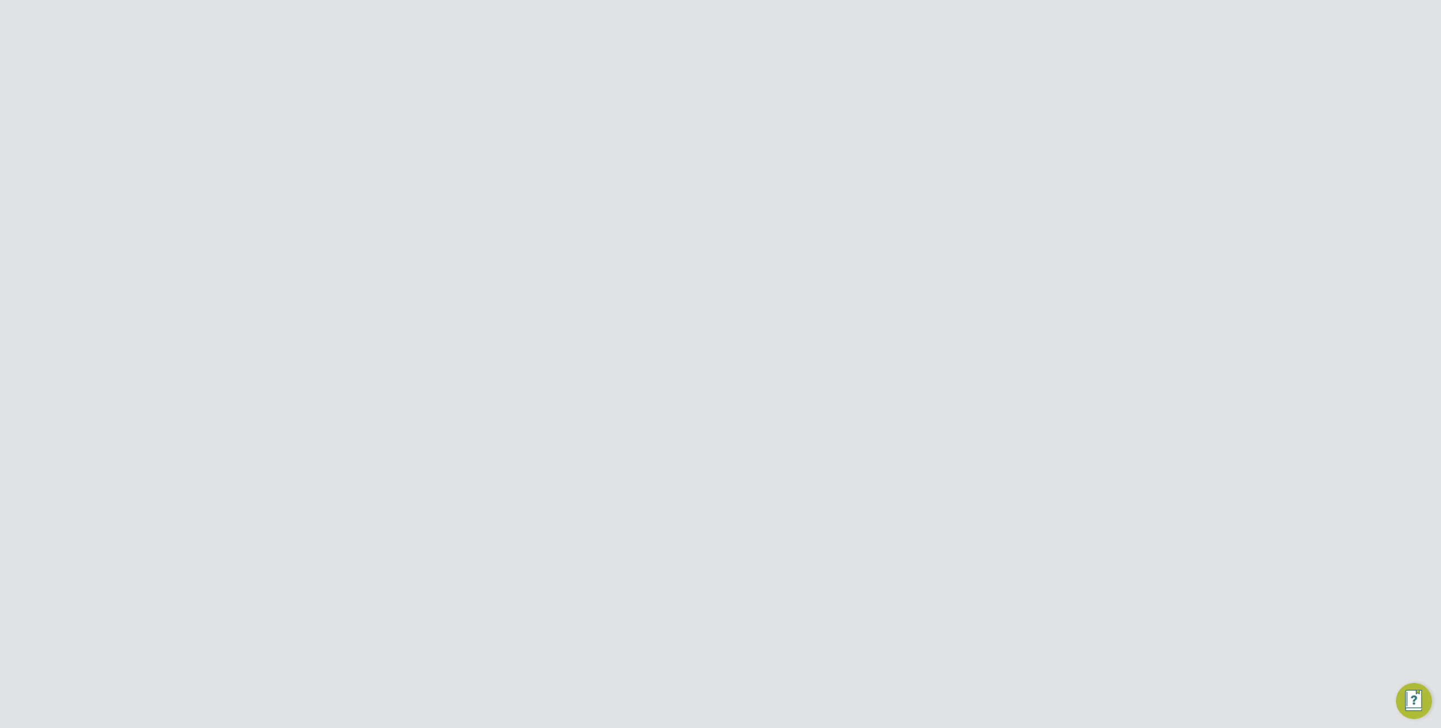
click at [920, 133] on li "Initiate Worker Replacement" at bounding box center [908, 135] width 116 height 16
click at [678, 236] on input at bounding box center [704, 238] width 139 height 17
click at [691, 258] on li "Temporary" at bounding box center [704, 254] width 140 height 15
type input "Temporary"
